Goal: Task Accomplishment & Management: Use online tool/utility

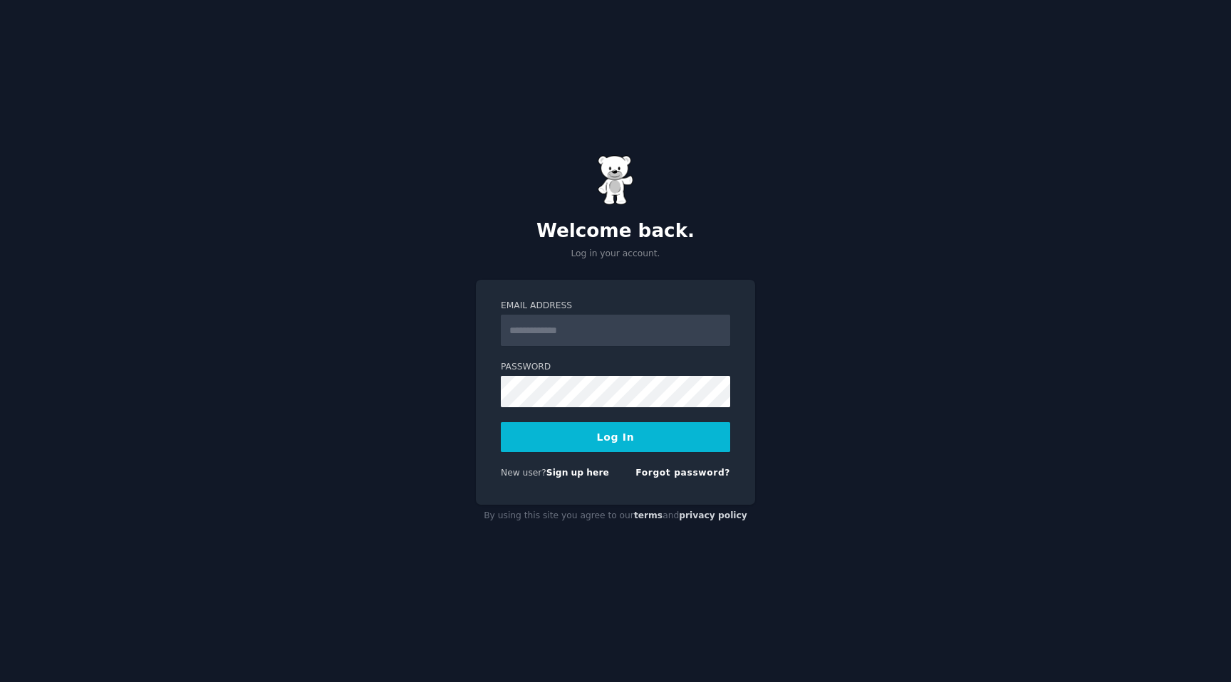
click at [541, 333] on input "Email Address" at bounding box center [615, 330] width 229 height 31
type input "**********"
click at [553, 430] on button "Log In" at bounding box center [615, 437] width 229 height 30
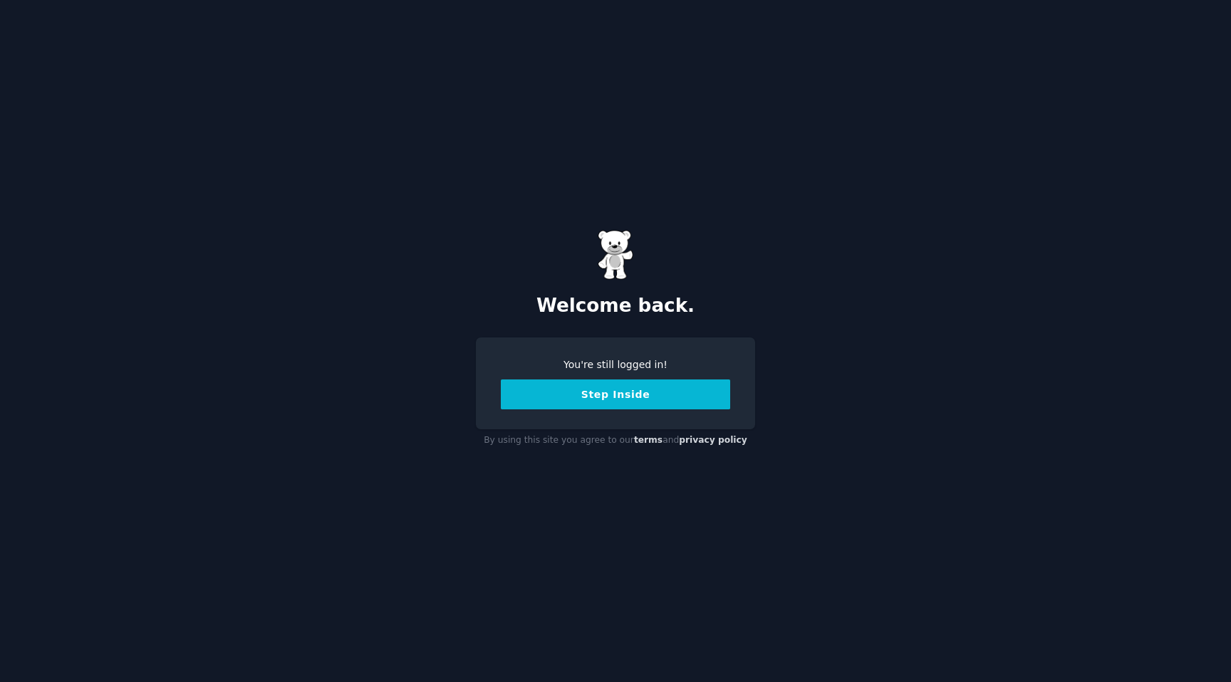
click at [532, 395] on button "Step Inside" at bounding box center [615, 395] width 229 height 30
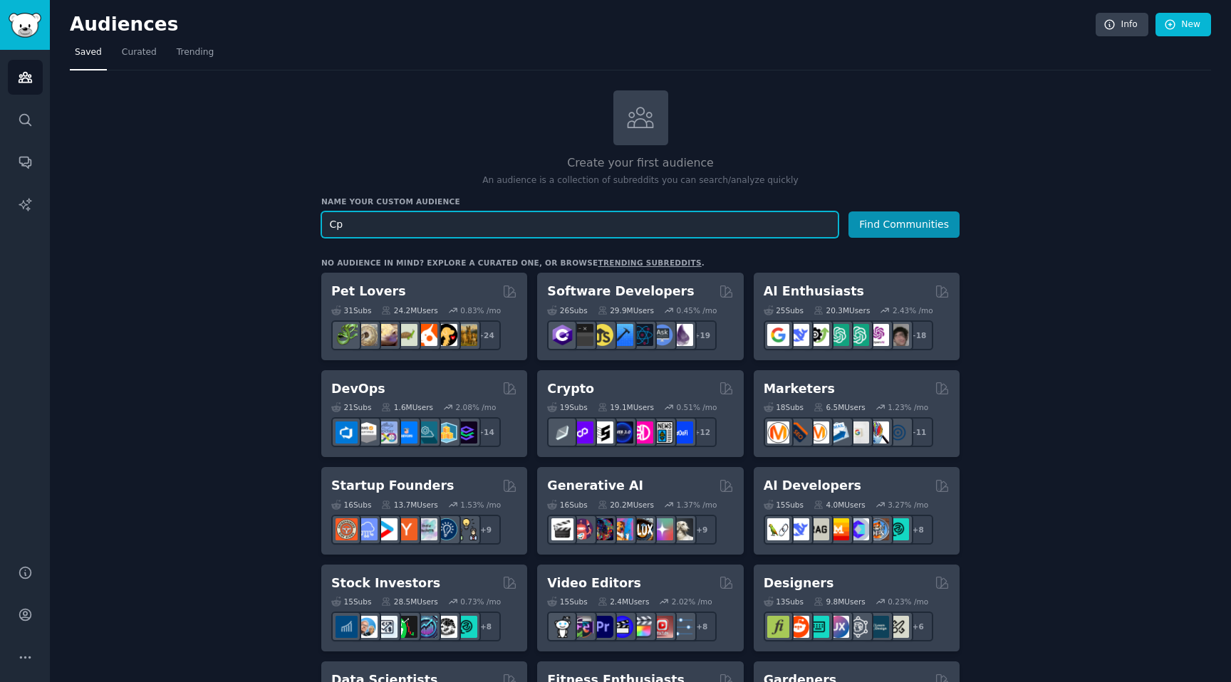
type input "С"
type input "checklist"
click at [848, 212] on button "Find Communities" at bounding box center [903, 225] width 111 height 26
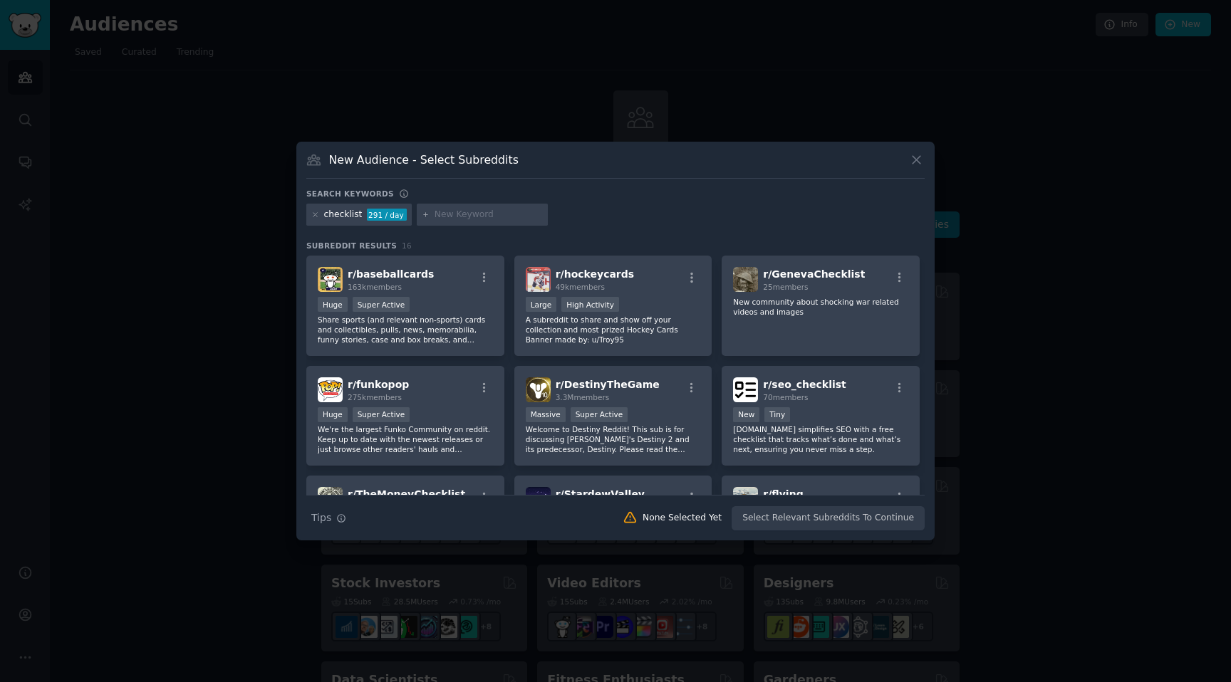
click at [913, 157] on icon at bounding box center [916, 159] width 15 height 15
